Goal: Task Accomplishment & Management: Use online tool/utility

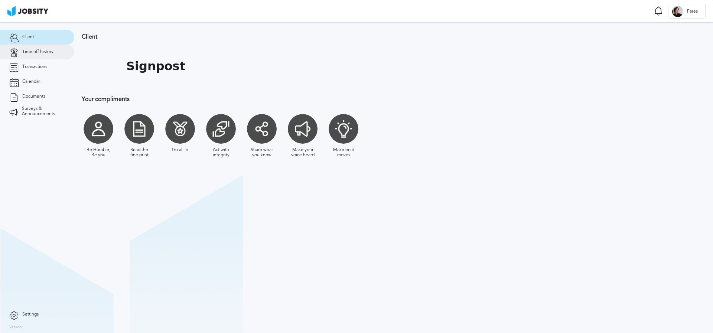
click at [49, 54] on span "Time off history" at bounding box center [37, 51] width 31 height 5
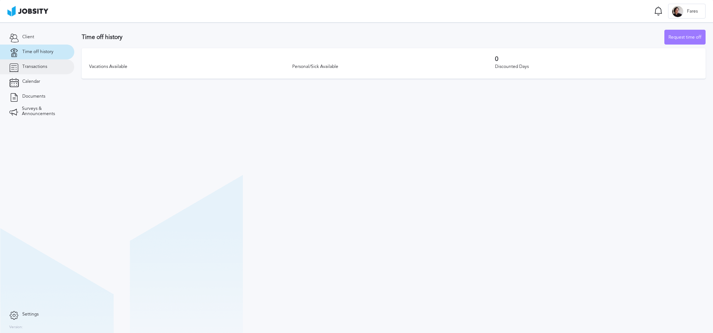
click at [41, 67] on span "Transactions" at bounding box center [34, 66] width 25 height 5
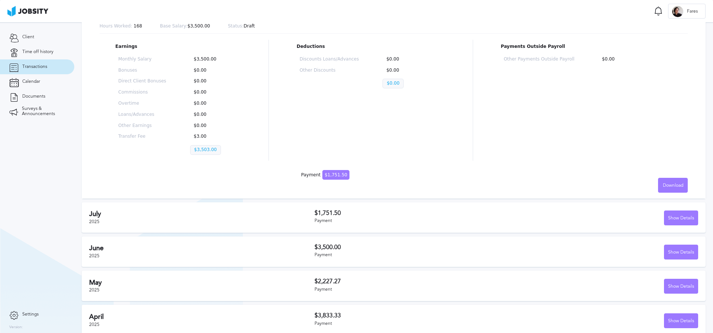
scroll to position [96, 0]
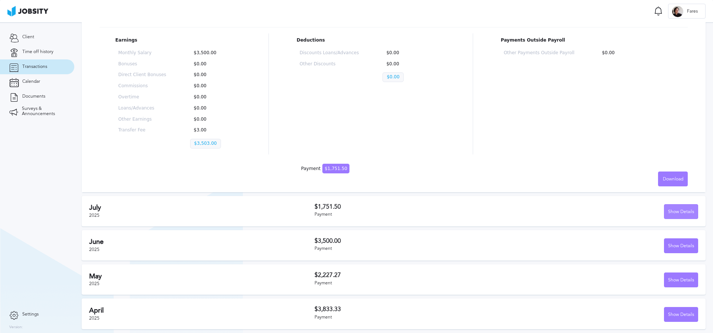
click at [669, 212] on div "Show Details" at bounding box center [680, 211] width 33 height 15
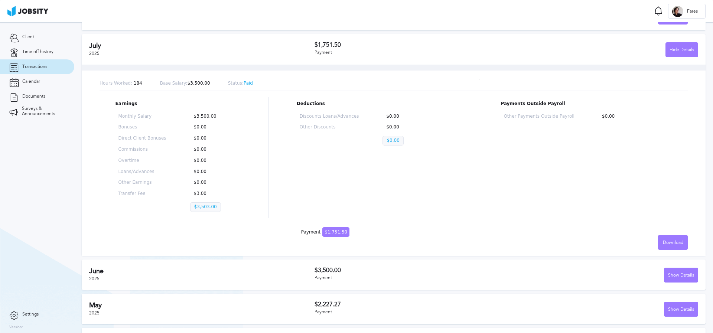
scroll to position [287, 0]
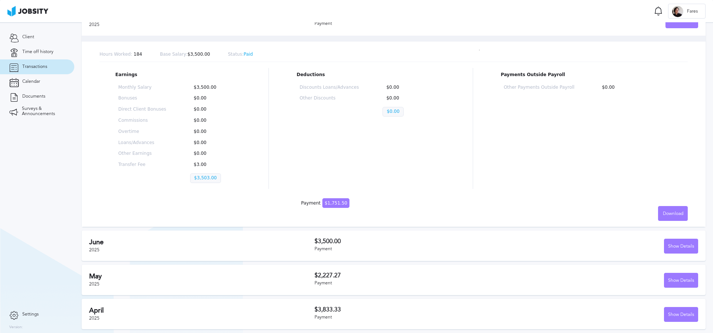
click at [242, 55] on p "Status: Paid" at bounding box center [240, 54] width 25 height 5
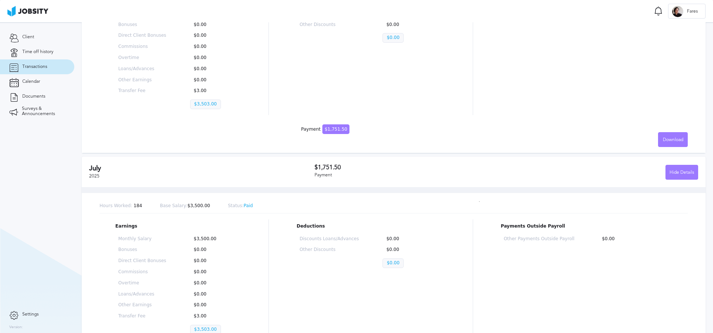
scroll to position [0, 0]
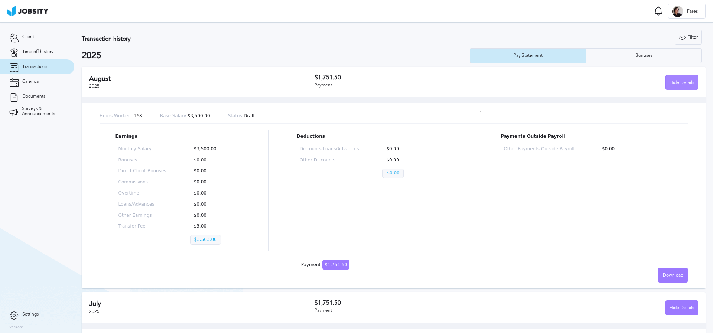
click at [668, 84] on div "Hide Details" at bounding box center [681, 82] width 32 height 15
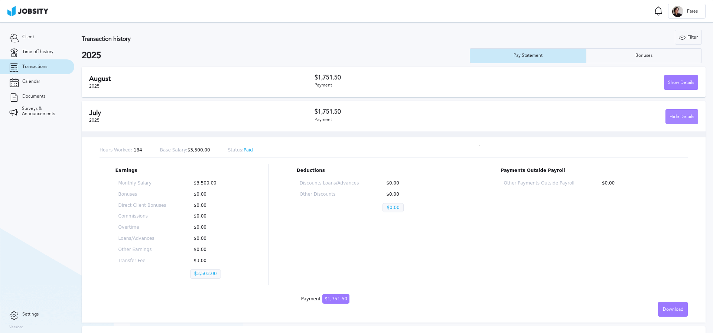
click at [672, 119] on div "Hide Details" at bounding box center [681, 116] width 32 height 15
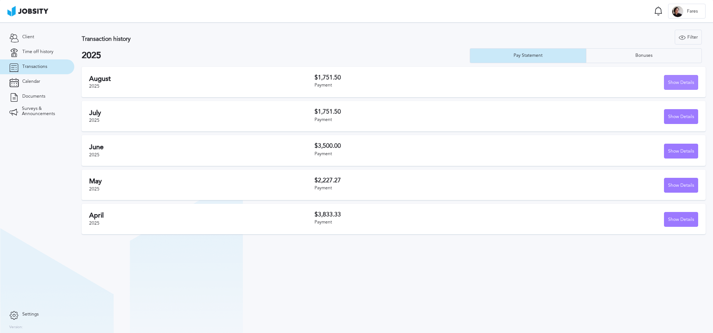
click at [677, 82] on div "Show Details" at bounding box center [680, 82] width 33 height 15
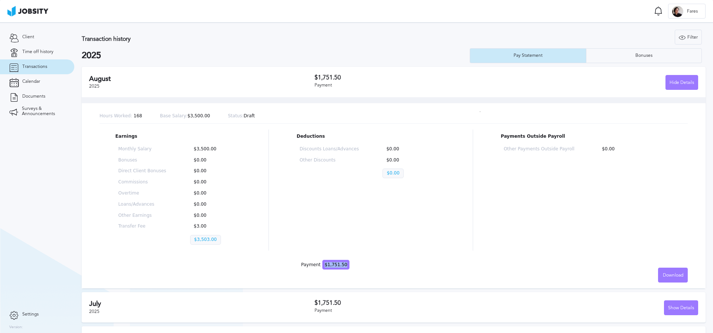
drag, startPoint x: 328, startPoint y: 267, endPoint x: 343, endPoint y: 267, distance: 14.8
click at [343, 267] on span "$1,751.50" at bounding box center [335, 265] width 27 height 10
click at [353, 267] on div "Hours Worked: 168 Base Salary: $3,500.00 Status: Draft Earnings Monthly Salary …" at bounding box center [393, 192] width 623 height 191
click at [603, 59] on div "Bonuses" at bounding box center [643, 55] width 115 height 15
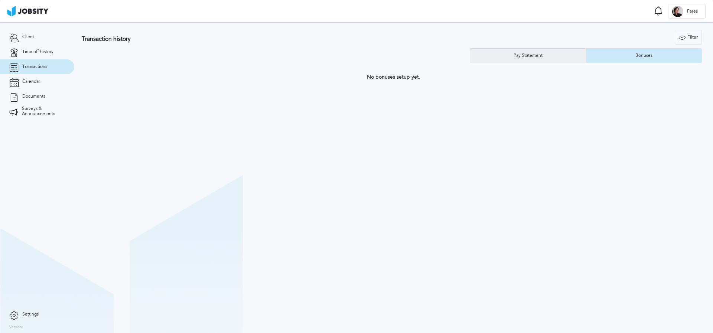
click at [534, 60] on div "Pay Statement" at bounding box center [528, 55] width 116 height 15
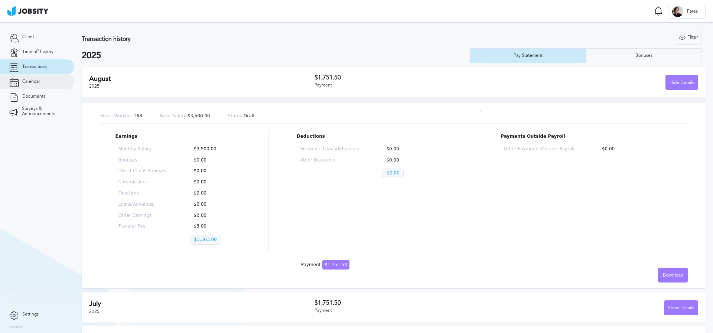
click at [28, 83] on span "Calendar" at bounding box center [31, 81] width 18 height 5
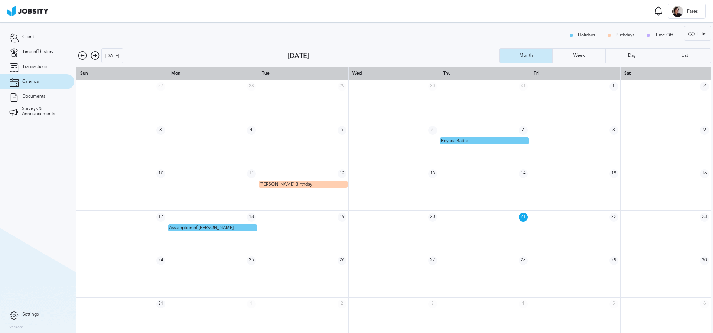
click at [97, 55] on icon at bounding box center [95, 55] width 9 height 9
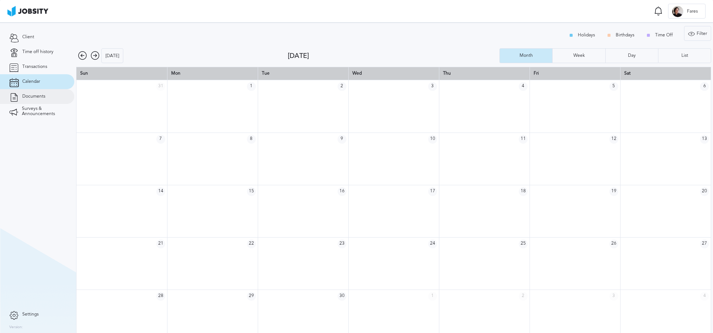
click at [29, 95] on span "Documents" at bounding box center [33, 96] width 23 height 5
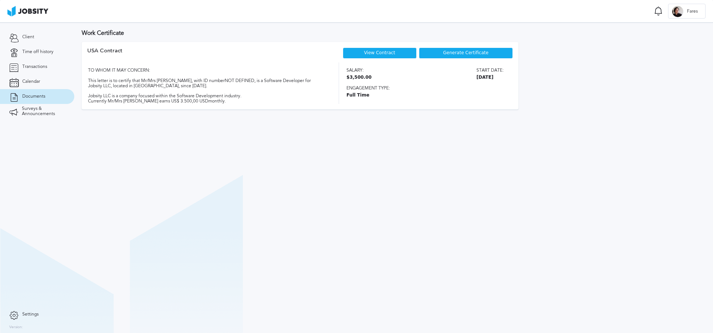
click at [452, 53] on span "Generate Certificate" at bounding box center [465, 52] width 45 height 5
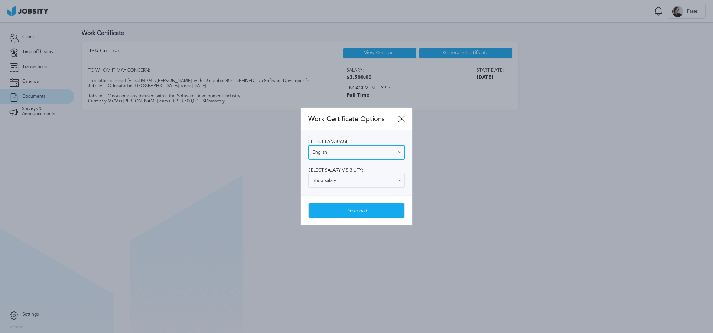
click at [358, 156] on input "English" at bounding box center [356, 152] width 96 height 15
click at [454, 166] on div at bounding box center [356, 166] width 713 height 333
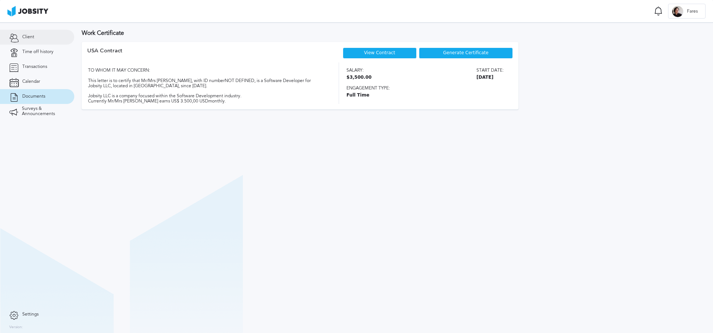
click at [44, 38] on link "Client" at bounding box center [37, 37] width 74 height 15
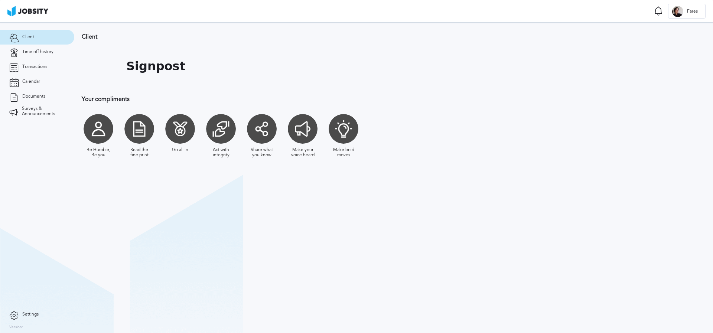
click at [133, 131] on div at bounding box center [139, 129] width 30 height 30
